Goal: Task Accomplishment & Management: Manage account settings

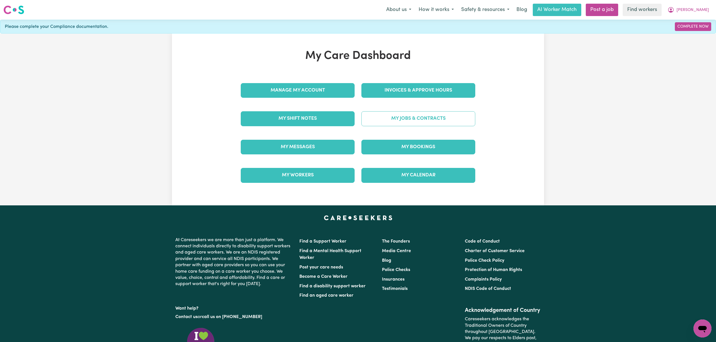
click at [417, 117] on link "My Jobs & Contracts" at bounding box center [418, 118] width 114 height 15
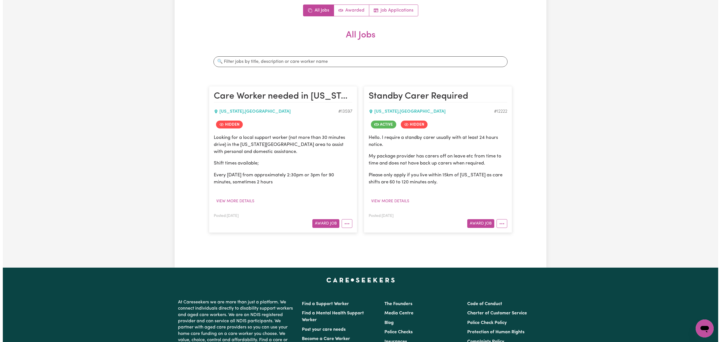
scroll to position [75, 0]
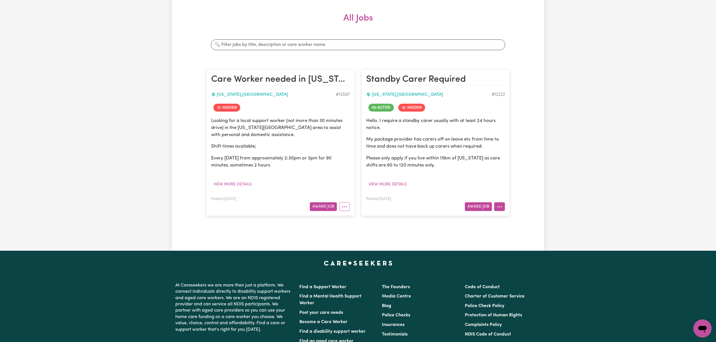
click at [501, 209] on icon "More options" at bounding box center [499, 207] width 6 height 6
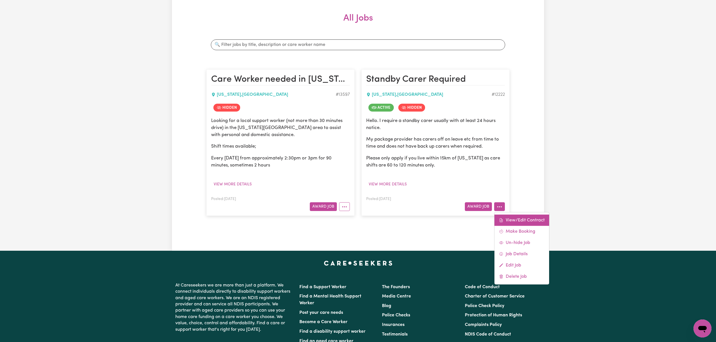
click at [503, 219] on icon at bounding box center [501, 220] width 5 height 5
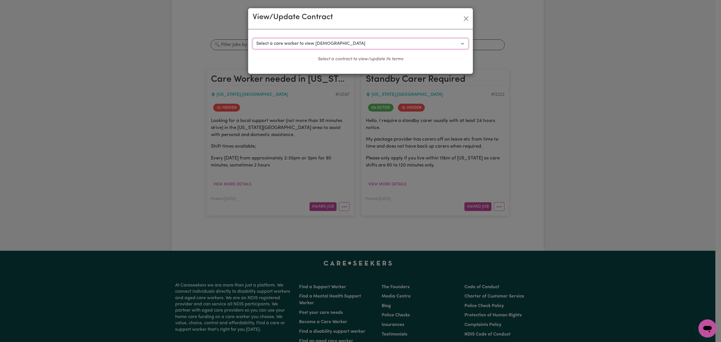
click at [345, 46] on select "Select a care worker to view [DEMOGRAPHIC_DATA] #9141 - [PERSON_NAME] (contract…" at bounding box center [361, 43] width 216 height 11
select select "8753"
click at [253, 38] on select "Select a care worker to view [DEMOGRAPHIC_DATA] #9141 - [PERSON_NAME] (contract…" at bounding box center [361, 43] width 216 height 11
select select "WEEKDAY_DAYTIME"
select select "ASSISTANCE_SELF_CARE"
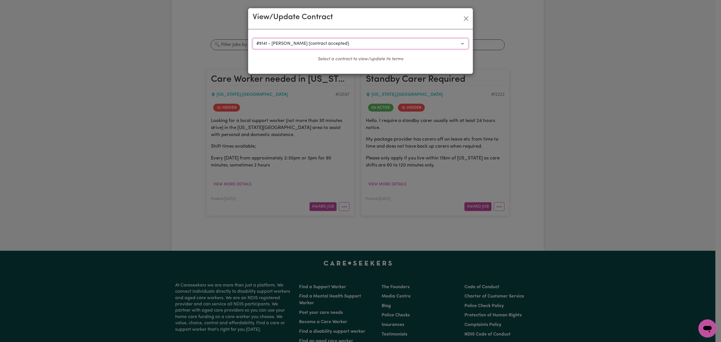
select select "ONE"
select select "[DATE]"
select select "ASSISTANCE_SELF_CARE"
select select "ONE"
select select "PUBLIC_HOLIDAY"
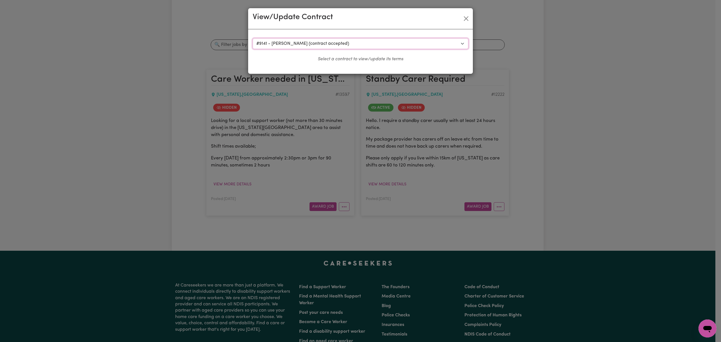
select select "ASSISTANCE_SELF_CARE"
select select "ONE"
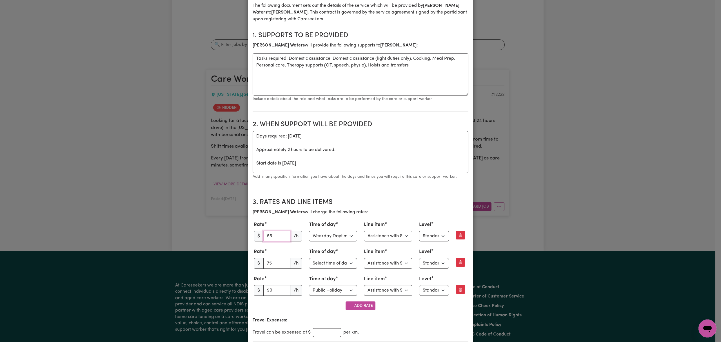
click at [274, 237] on input "55" at bounding box center [276, 236] width 27 height 11
type input "5"
type input "61"
click at [418, 318] on p "Travel Expenses:" at bounding box center [361, 320] width 216 height 7
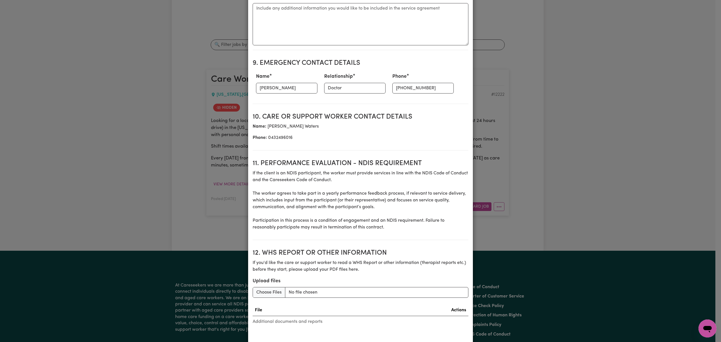
scroll to position [713, 0]
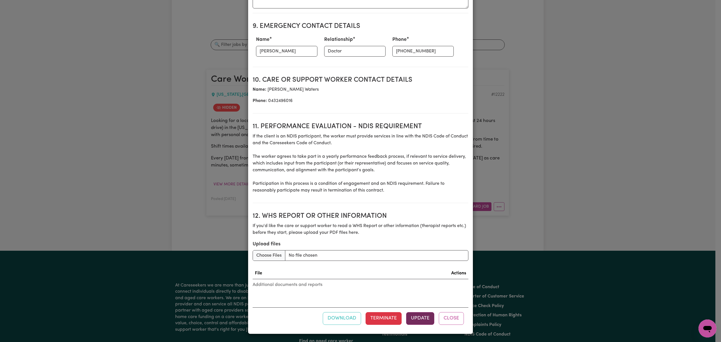
click at [414, 314] on button "Update" at bounding box center [420, 318] width 28 height 12
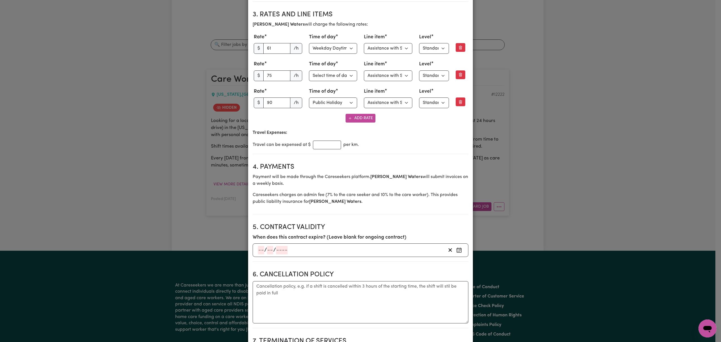
scroll to position [0, 0]
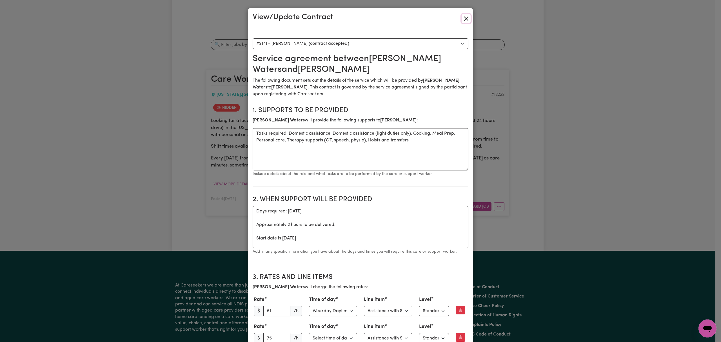
click at [466, 17] on button "Close" at bounding box center [466, 18] width 9 height 9
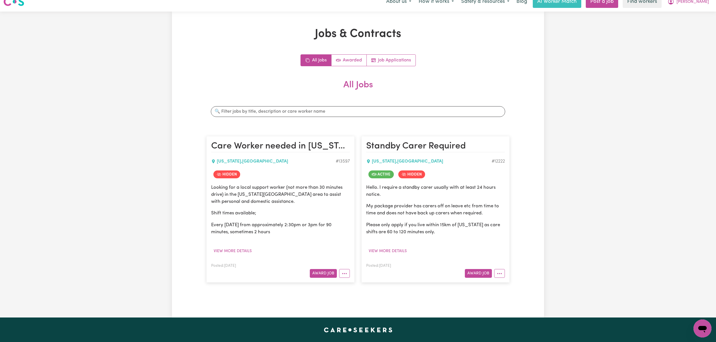
scroll to position [1, 0]
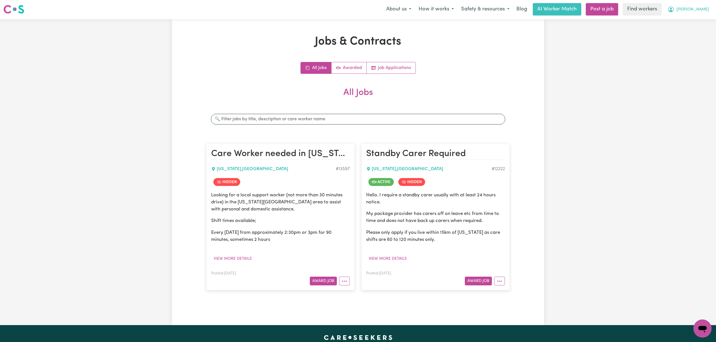
click at [698, 12] on button "[PERSON_NAME]" at bounding box center [688, 9] width 49 height 12
click at [697, 20] on link "My Dashboard" at bounding box center [690, 21] width 45 height 11
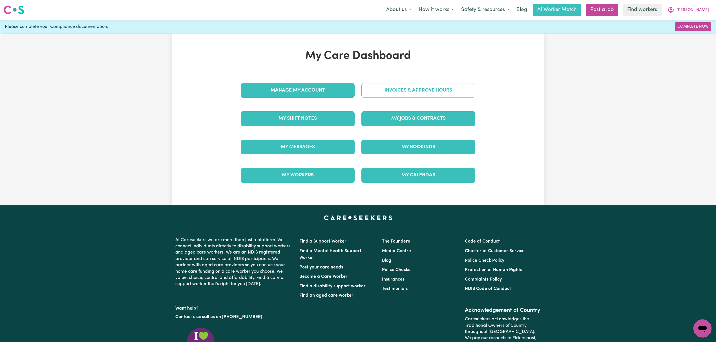
click at [380, 87] on link "Invoices & Approve Hours" at bounding box center [418, 90] width 114 height 15
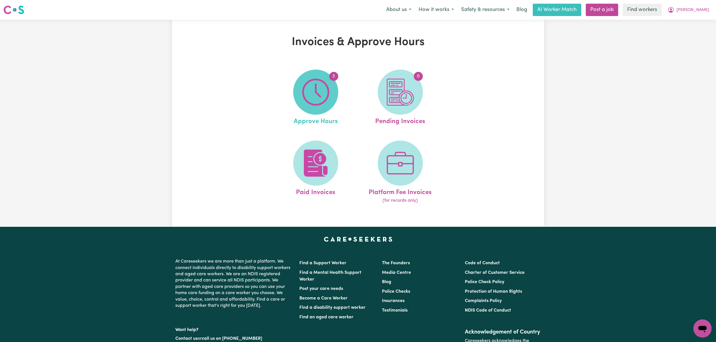
click at [328, 103] on img at bounding box center [315, 92] width 27 height 27
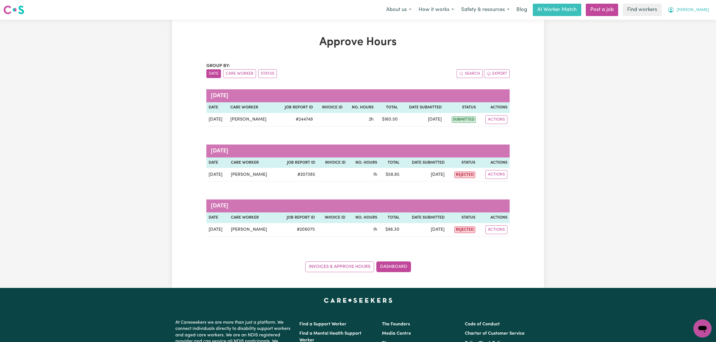
click at [674, 7] on icon "My Account" at bounding box center [670, 9] width 7 height 7
click at [692, 32] on link "Logout" at bounding box center [690, 32] width 45 height 11
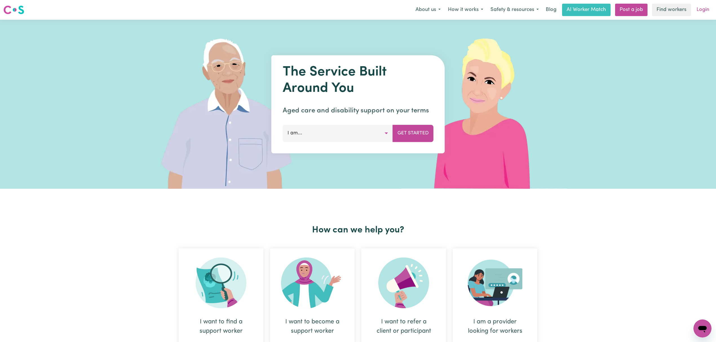
click at [702, 14] on link "Login" at bounding box center [702, 10] width 19 height 12
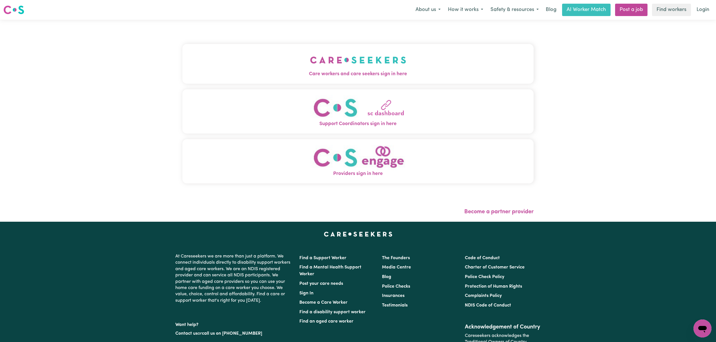
click at [237, 48] on button "Care workers and care seekers sign in here" at bounding box center [357, 63] width 351 height 39
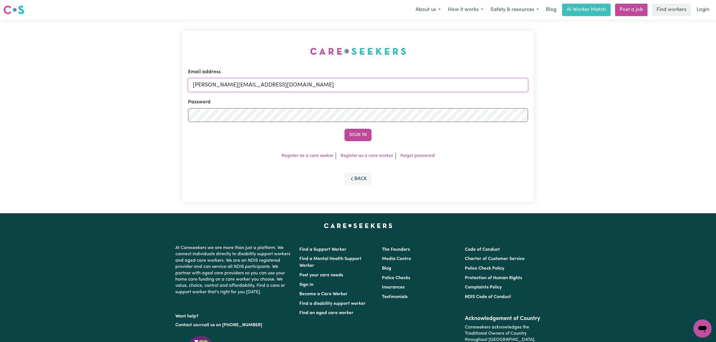
click at [238, 81] on input "[PERSON_NAME][EMAIL_ADDRESS][DOMAIN_NAME]" at bounding box center [358, 85] width 340 height 14
drag, startPoint x: 222, startPoint y: 86, endPoint x: 405, endPoint y: 86, distance: 182.6
click at [405, 86] on input "[EMAIL_ADDRESS][PERSON_NAME][DOMAIN_NAME]" at bounding box center [358, 85] width 340 height 14
drag, startPoint x: 222, startPoint y: 87, endPoint x: 232, endPoint y: 88, distance: 10.5
click at [232, 88] on input "superuser~TIN" at bounding box center [358, 85] width 340 height 14
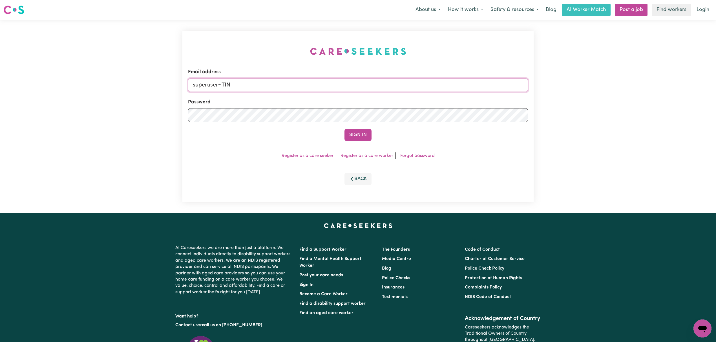
paste input "[EMAIL_ADDRESS][DOMAIN_NAME]"
type input "superuser~[EMAIL_ADDRESS][DOMAIN_NAME]"
click at [354, 132] on button "Sign In" at bounding box center [357, 135] width 27 height 12
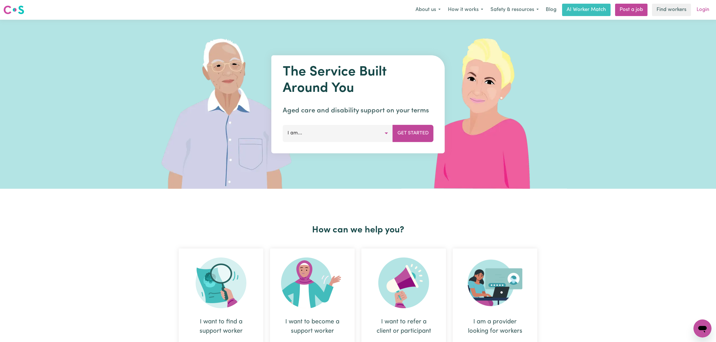
click at [701, 8] on link "Login" at bounding box center [702, 10] width 19 height 12
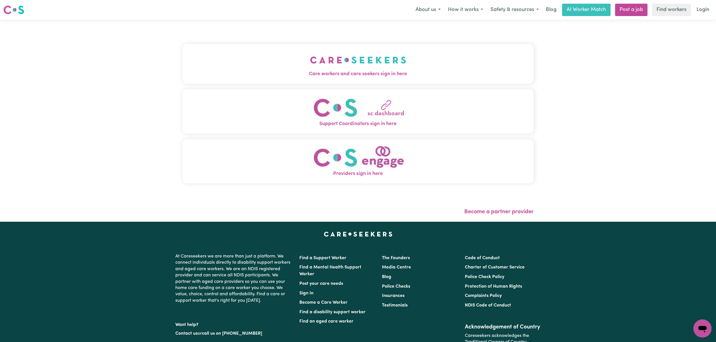
click at [362, 83] on button "Care workers and care seekers sign in here" at bounding box center [357, 63] width 351 height 39
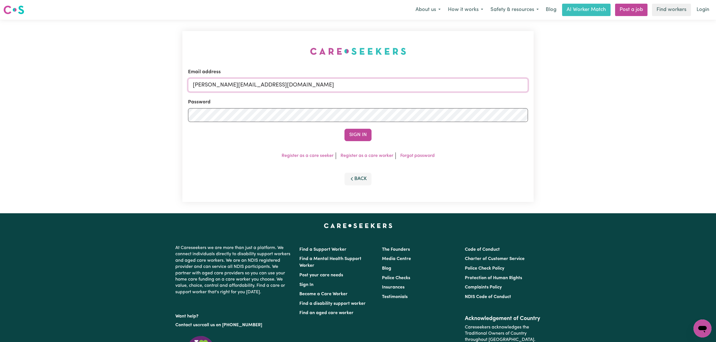
drag, startPoint x: 327, startPoint y: 83, endPoint x: 327, endPoint y: 92, distance: 8.5
click at [327, 83] on input "[PERSON_NAME][EMAIL_ADDRESS][DOMAIN_NAME]" at bounding box center [358, 85] width 340 height 14
type input "[EMAIL_ADDRESS][PERSON_NAME][DOMAIN_NAME]"
click at [354, 133] on button "Sign In" at bounding box center [357, 135] width 27 height 12
